Goal: Transaction & Acquisition: Purchase product/service

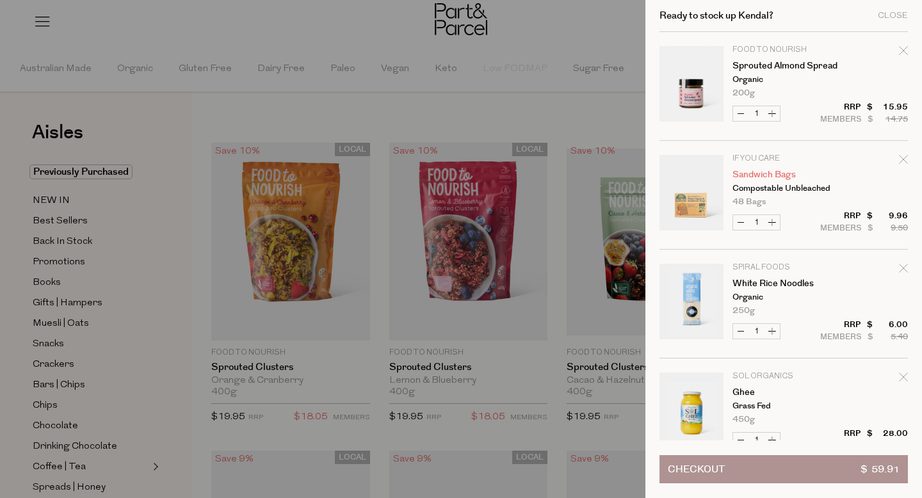
click at [763, 170] on link "Sandwich Bags" at bounding box center [782, 174] width 99 height 9
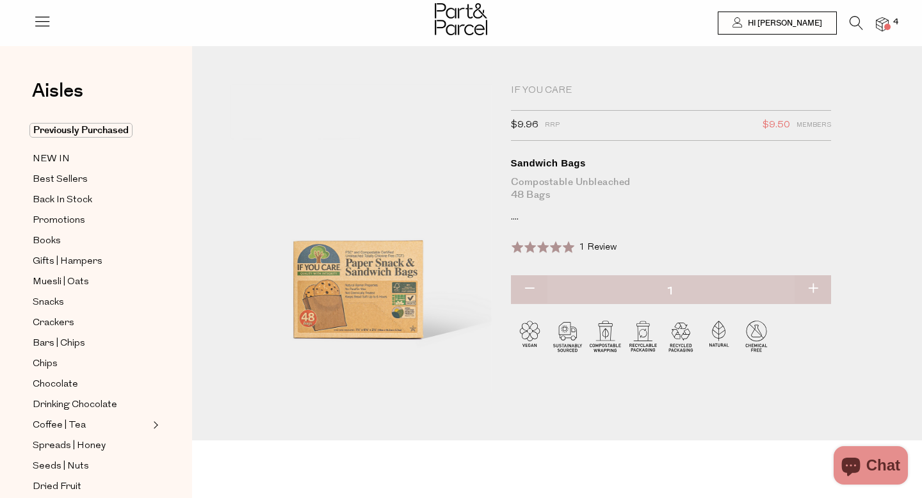
click at [889, 29] on span at bounding box center [887, 27] width 6 height 6
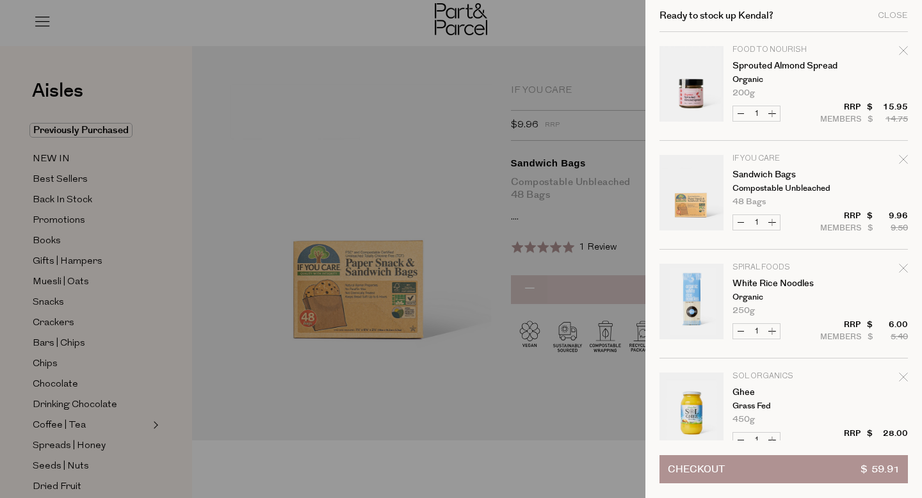
click at [346, 142] on div at bounding box center [461, 249] width 922 height 498
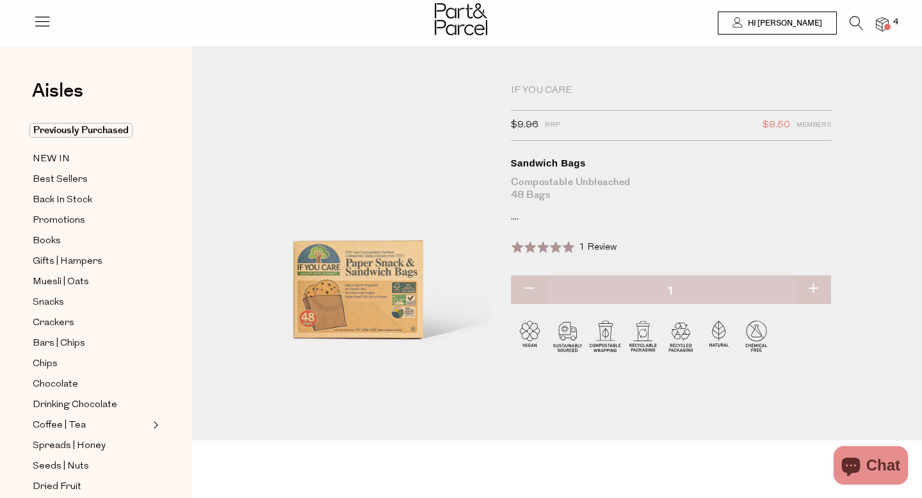
click at [856, 20] on icon at bounding box center [856, 23] width 13 height 14
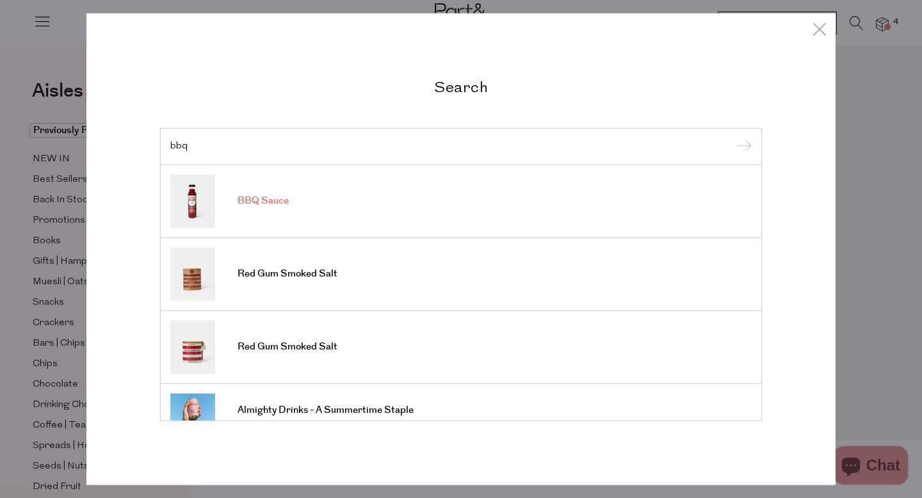
type input "bbq"
click at [270, 201] on span "BBQ Sauce" at bounding box center [263, 201] width 51 height 13
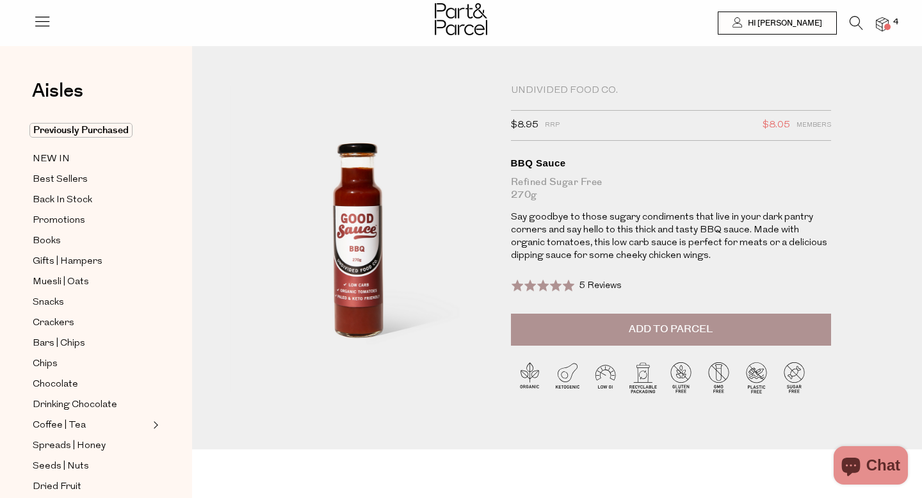
click at [886, 28] on span at bounding box center [887, 27] width 6 height 6
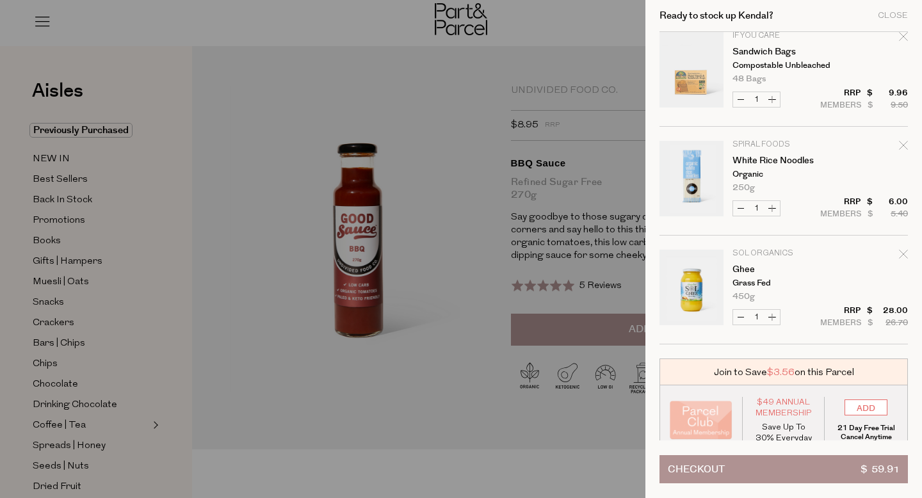
scroll to position [124, 0]
click at [255, 227] on div at bounding box center [461, 249] width 922 height 498
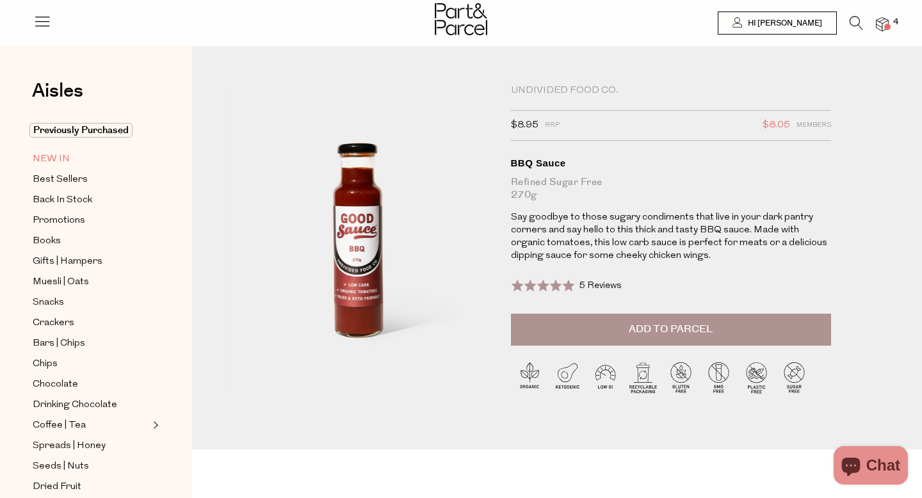
click at [59, 159] on span "NEW IN" at bounding box center [51, 159] width 37 height 15
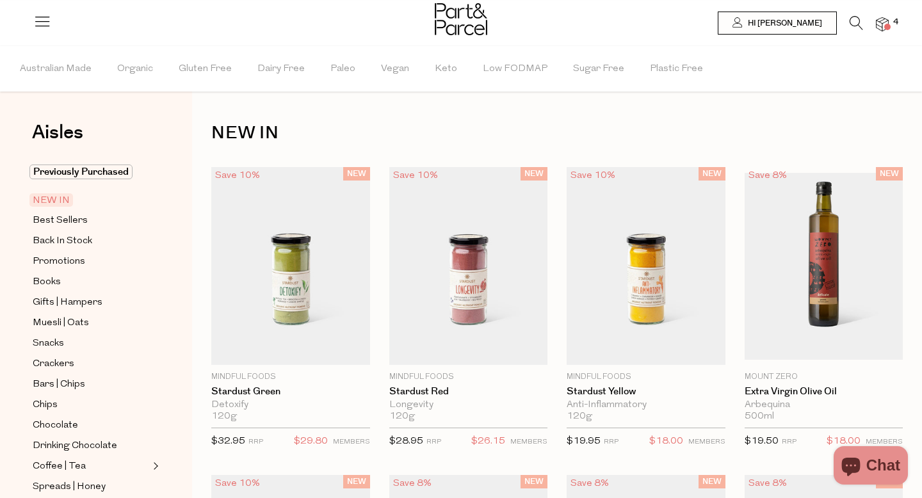
click at [861, 23] on icon at bounding box center [856, 23] width 13 height 14
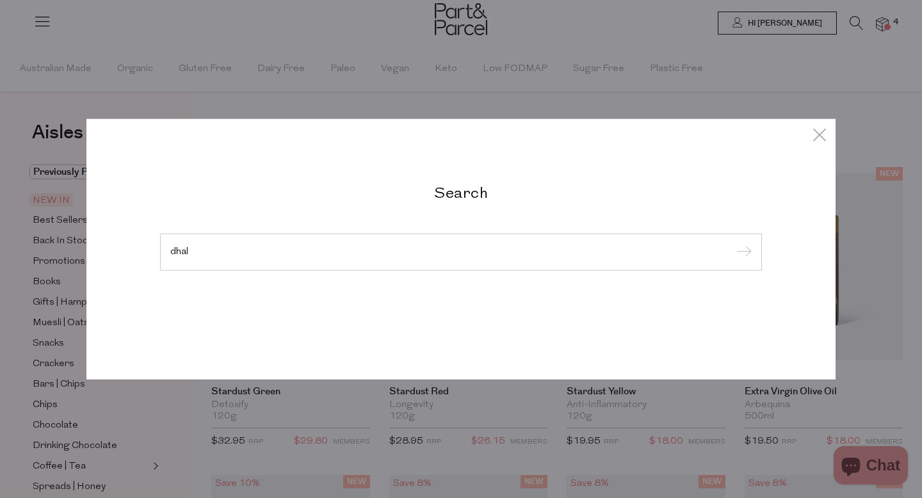
type input "dhal"
click at [733, 243] on input "submit" at bounding box center [742, 252] width 19 height 19
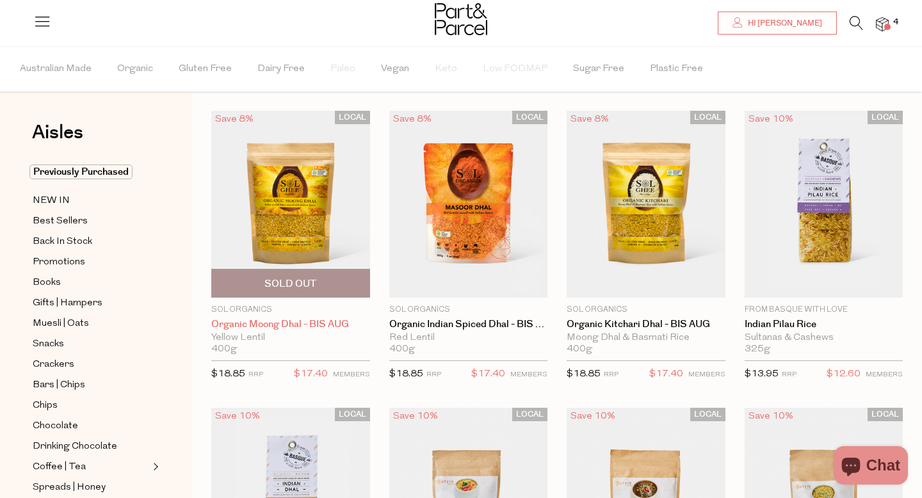
scroll to position [35, 0]
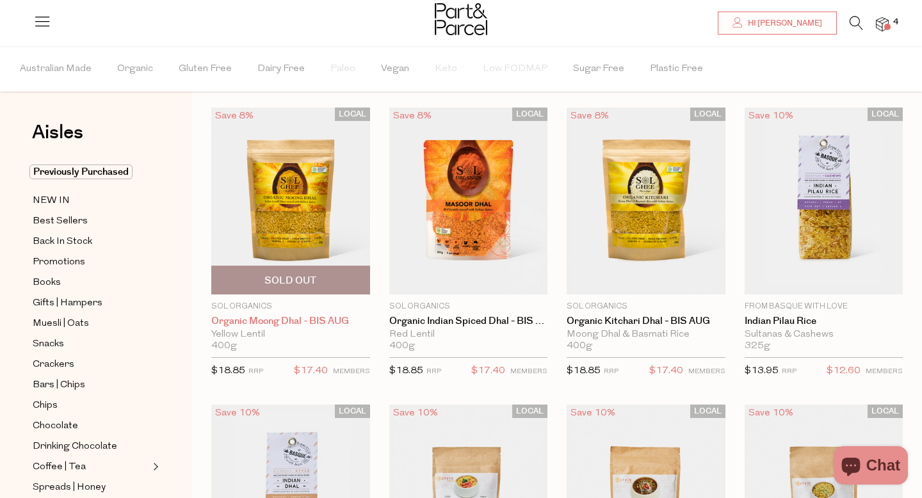
click at [300, 321] on link "Organic Moong Dhal - BIS AUG" at bounding box center [290, 322] width 159 height 12
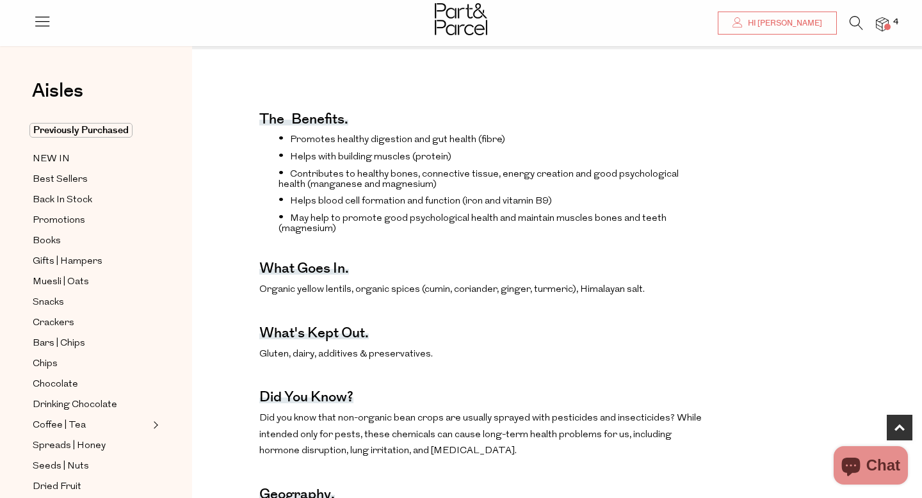
scroll to position [487, 0]
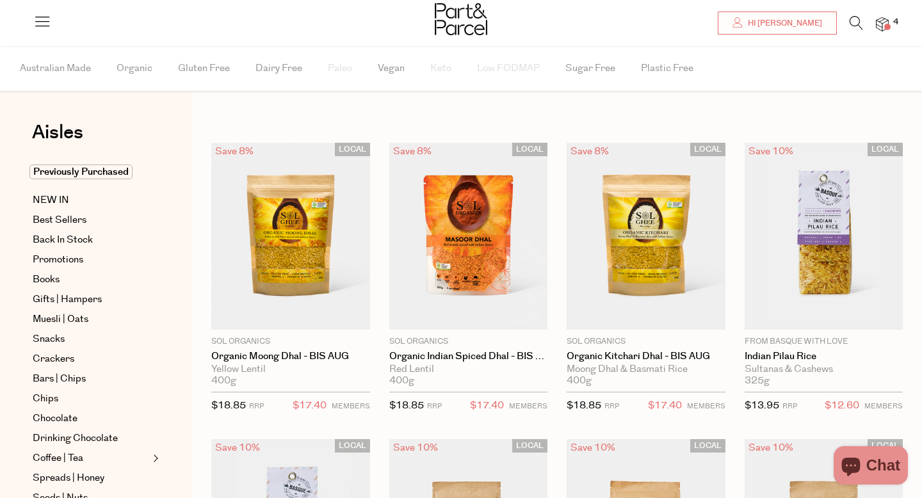
scroll to position [35, 0]
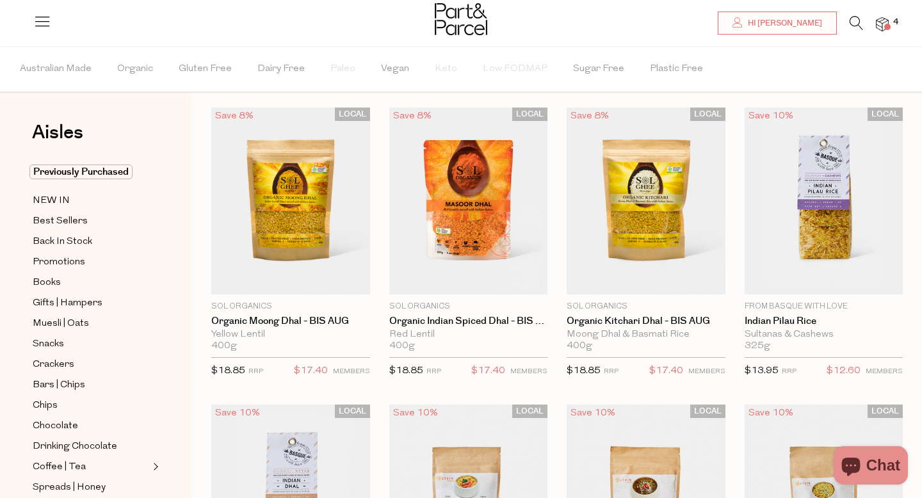
click at [852, 23] on icon at bounding box center [856, 23] width 13 height 14
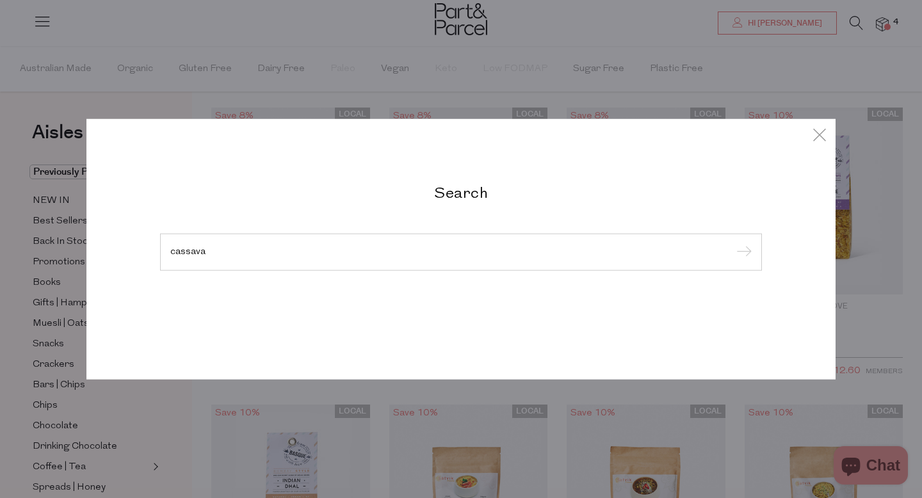
type input "cassava"
click at [733, 243] on input "submit" at bounding box center [742, 252] width 19 height 19
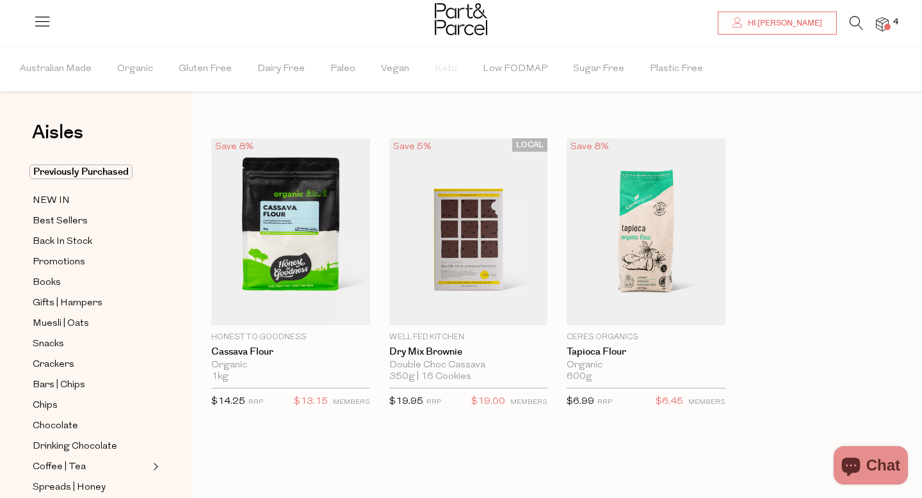
scroll to position [1, 0]
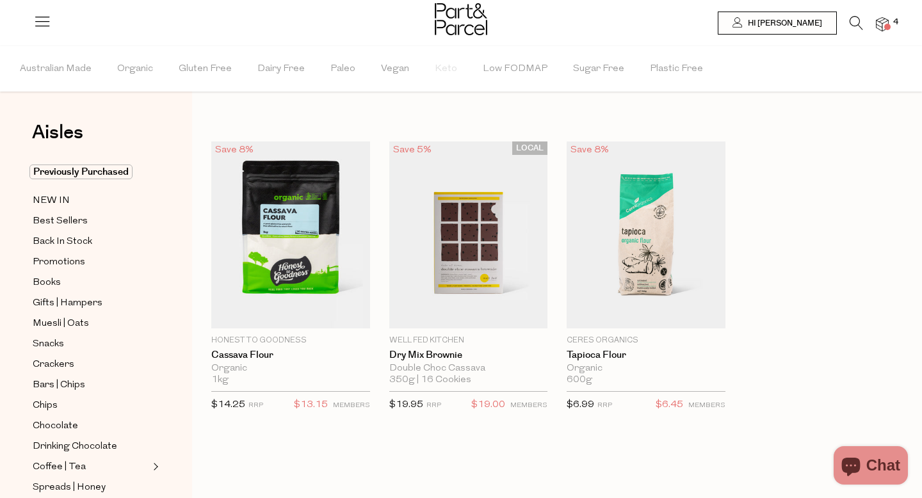
click at [854, 25] on icon at bounding box center [856, 23] width 13 height 14
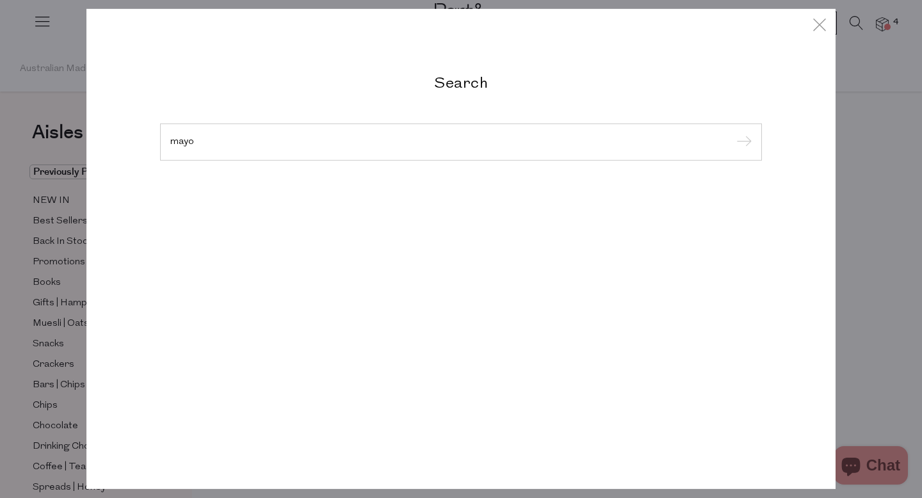
type input "mayo"
click at [733, 133] on input "submit" at bounding box center [742, 142] width 19 height 19
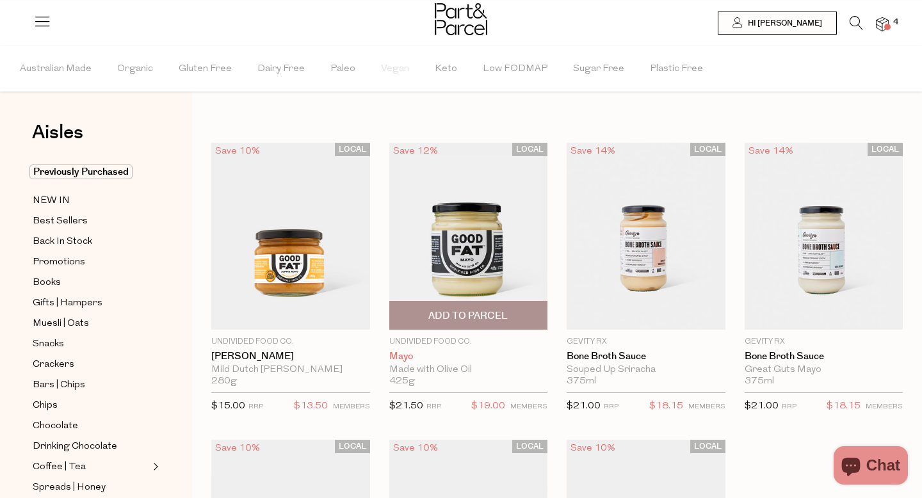
click at [407, 357] on link "Mayo" at bounding box center [468, 357] width 159 height 12
